Goal: Task Accomplishment & Management: Manage account settings

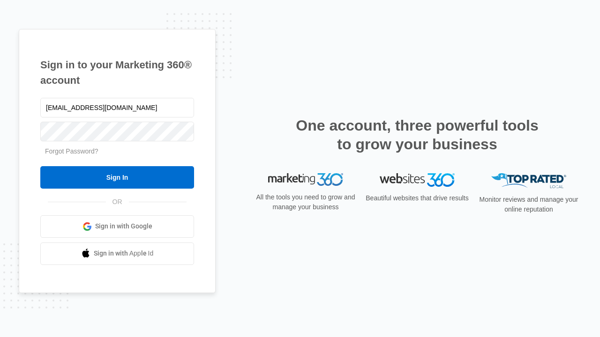
type input "[EMAIL_ADDRESS][DOMAIN_NAME]"
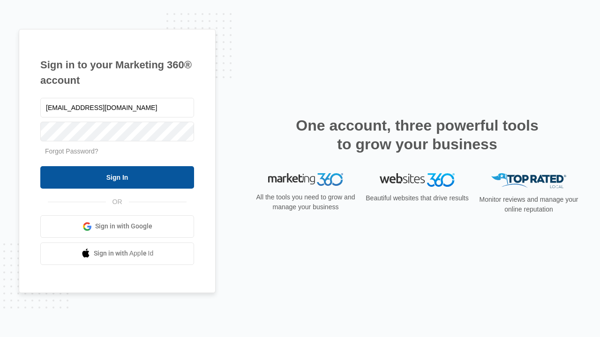
click at [117, 177] on input "Sign In" at bounding box center [117, 177] width 154 height 22
